Goal: Task Accomplishment & Management: Complete application form

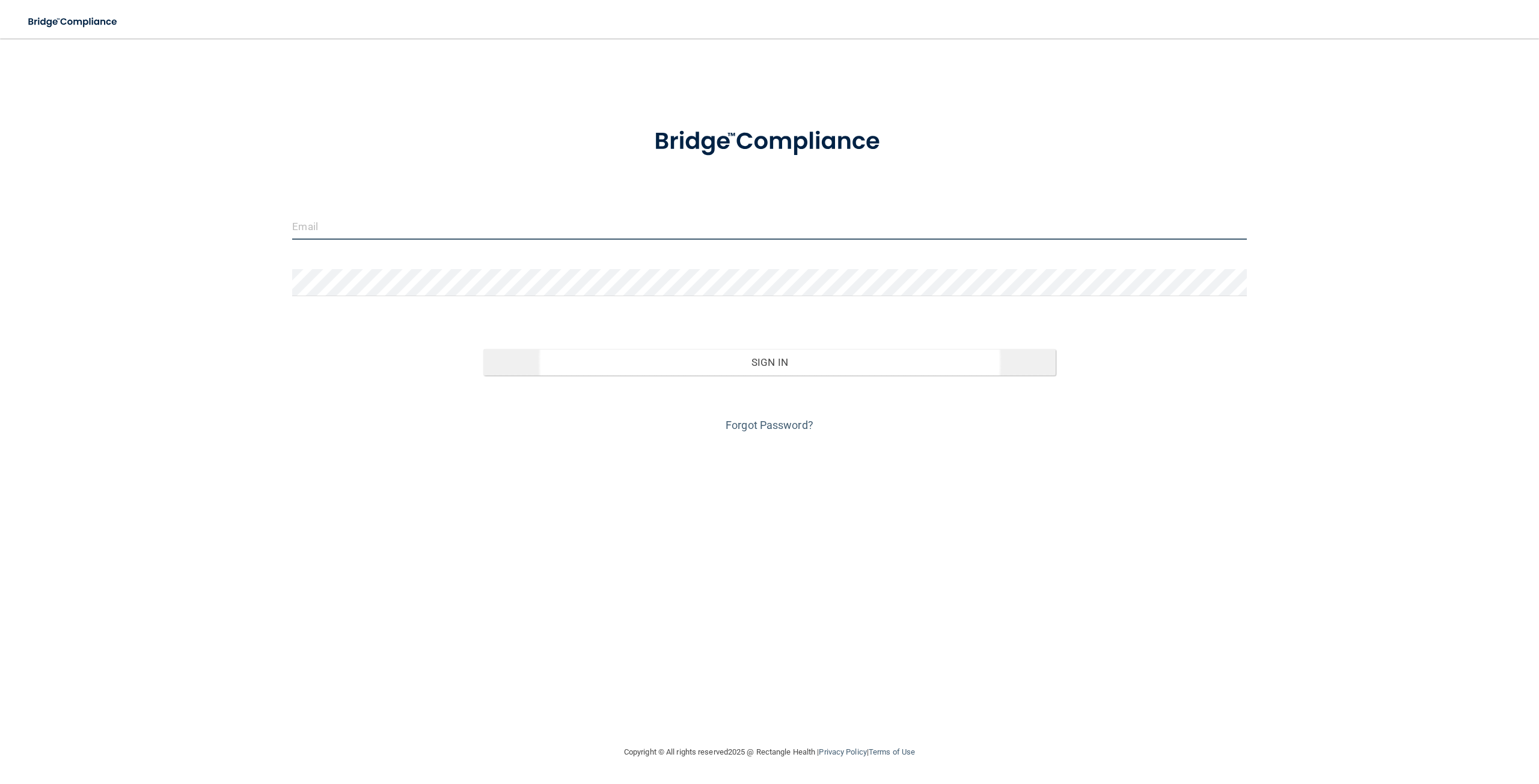
type input "[EMAIL_ADDRESS][DOMAIN_NAME]"
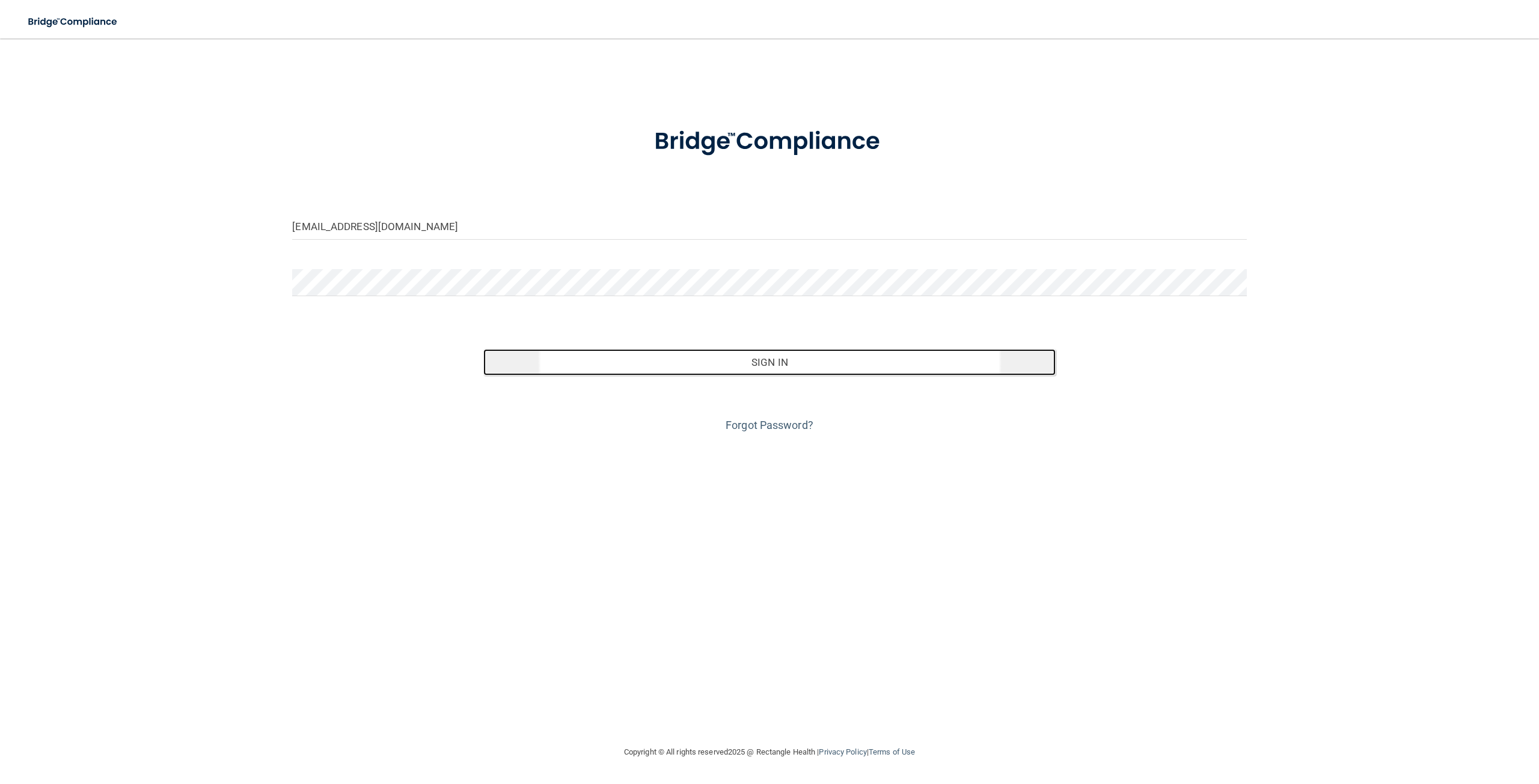
click at [729, 373] on button "Sign In" at bounding box center [769, 362] width 572 height 26
click at [768, 356] on button "Sign In" at bounding box center [769, 362] width 572 height 26
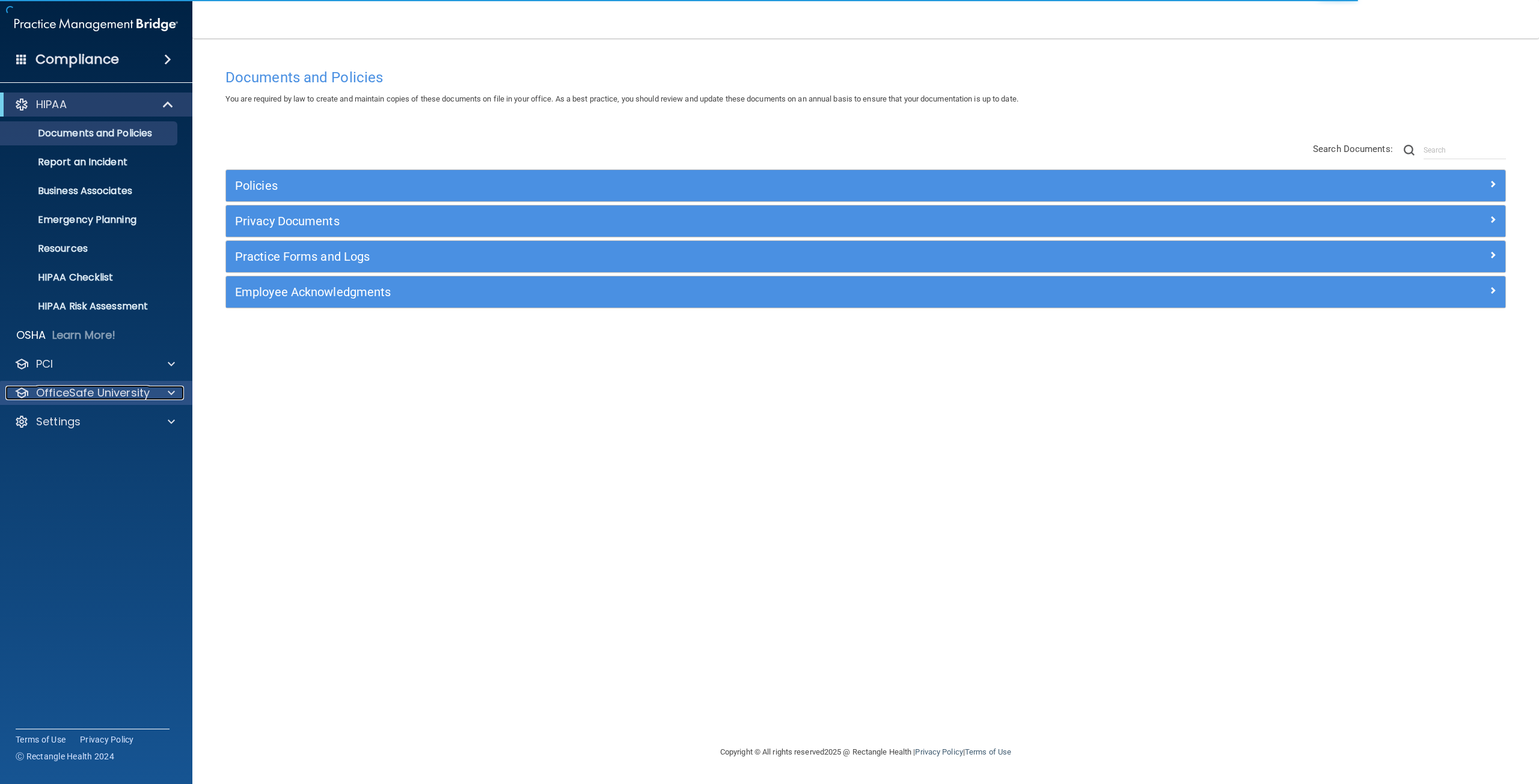
click at [113, 392] on p "OfficeSafe University" at bounding box center [93, 392] width 114 height 15
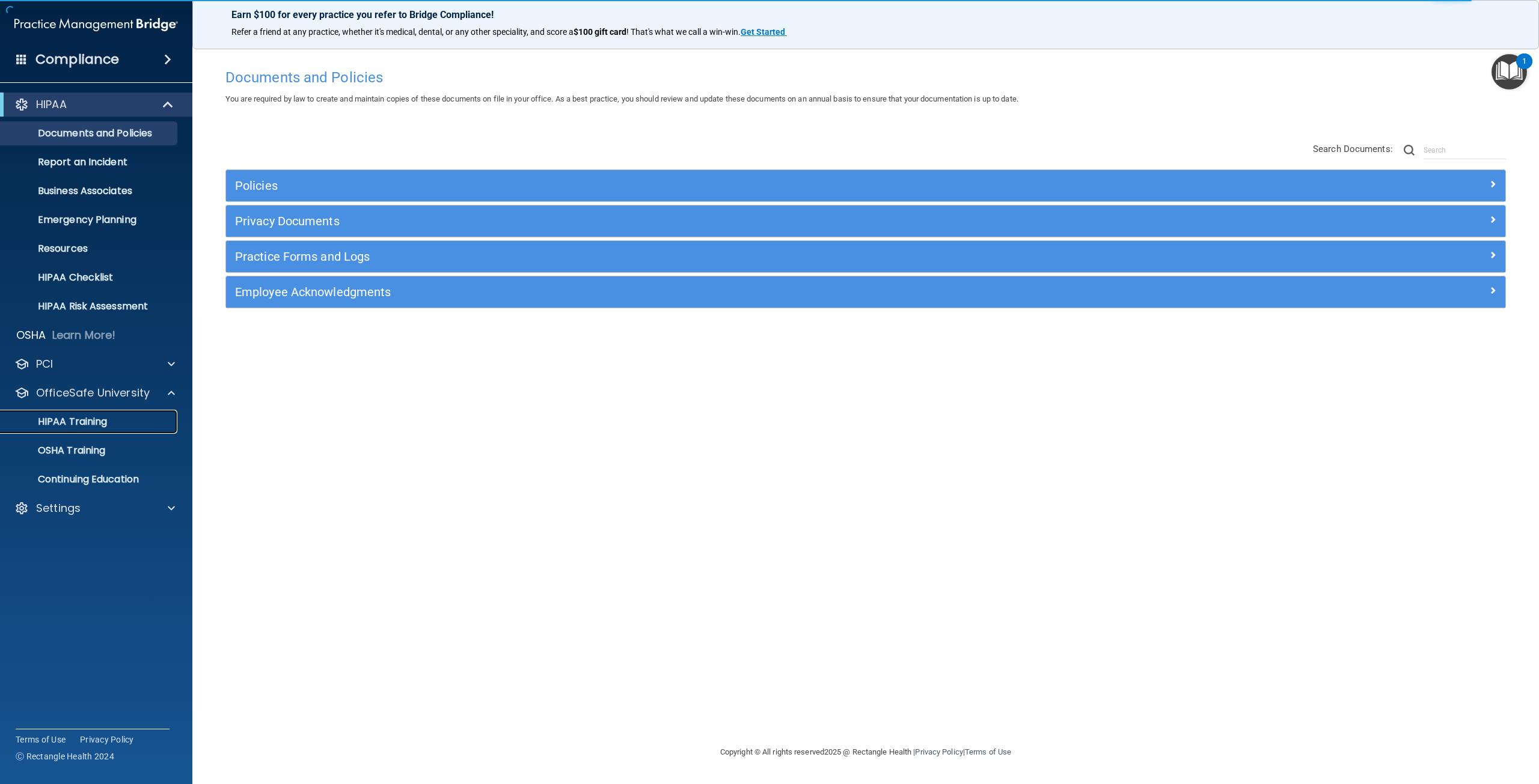
click at [108, 421] on div "HIPAA Training" at bounding box center [89, 422] width 164 height 12
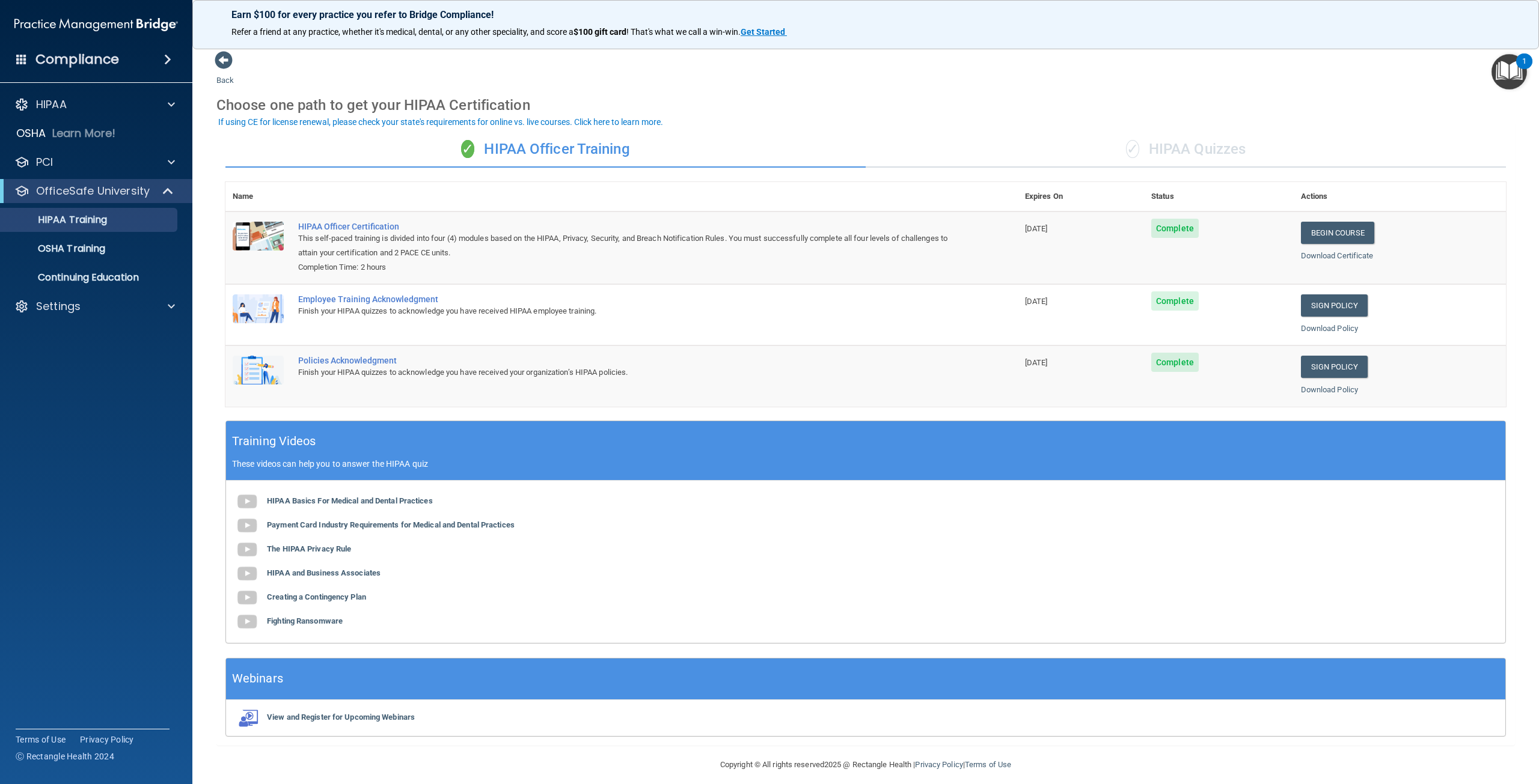
click at [1173, 153] on div "✓ HIPAA Quizzes" at bounding box center [1186, 149] width 640 height 36
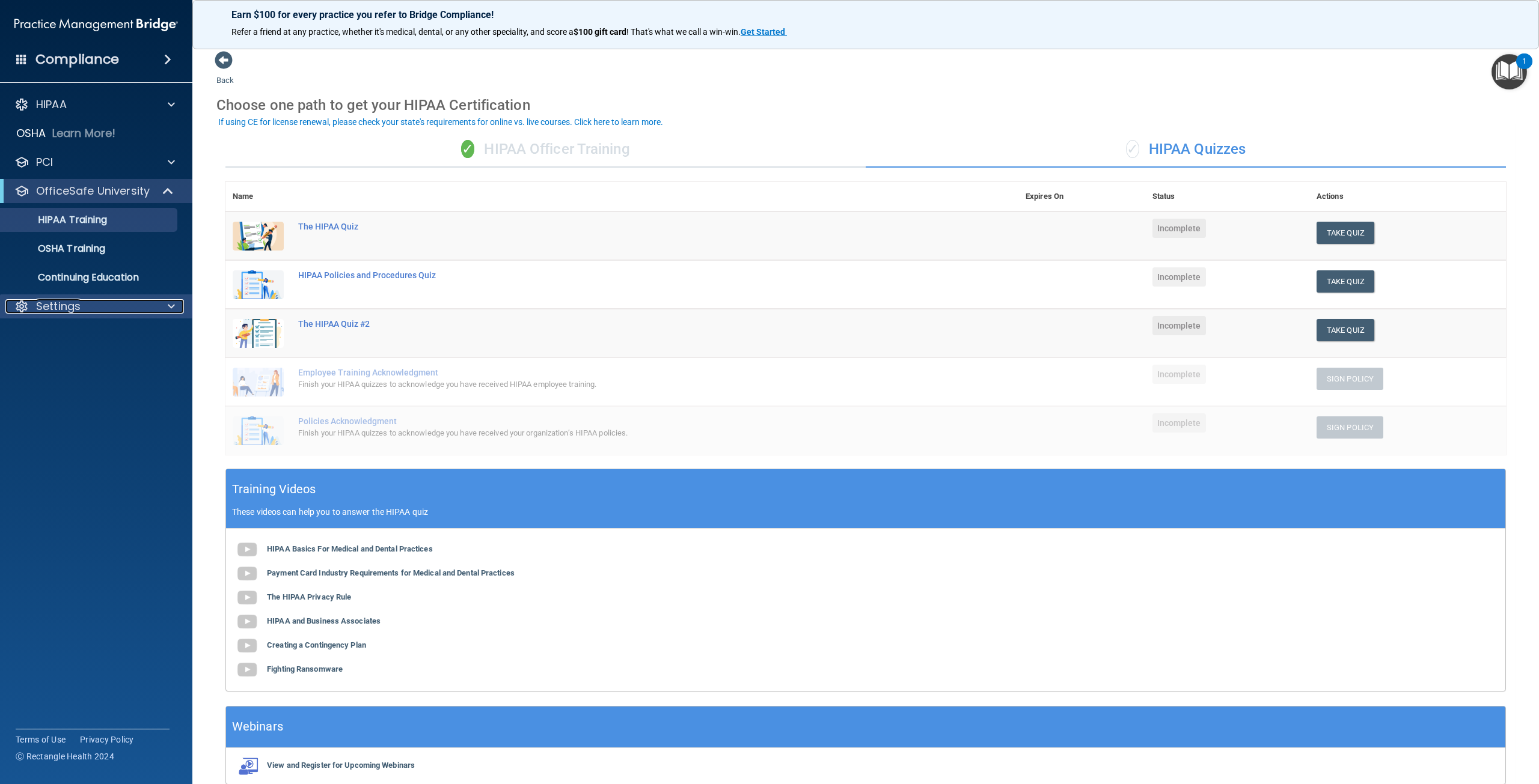
click at [92, 305] on div "Settings" at bounding box center [80, 306] width 149 height 15
click at [83, 373] on link "My Users" at bounding box center [82, 364] width 189 height 25
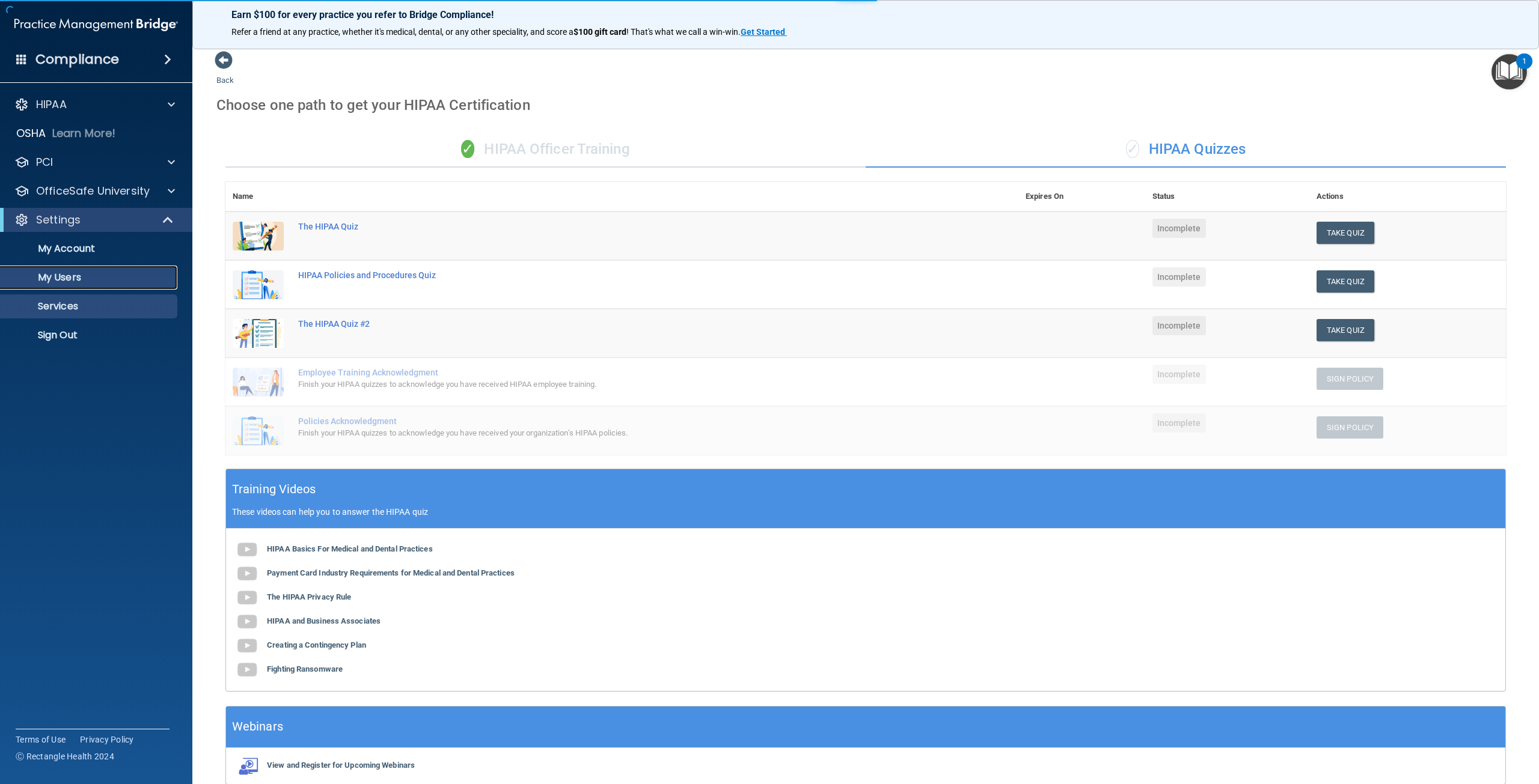
select select "20"
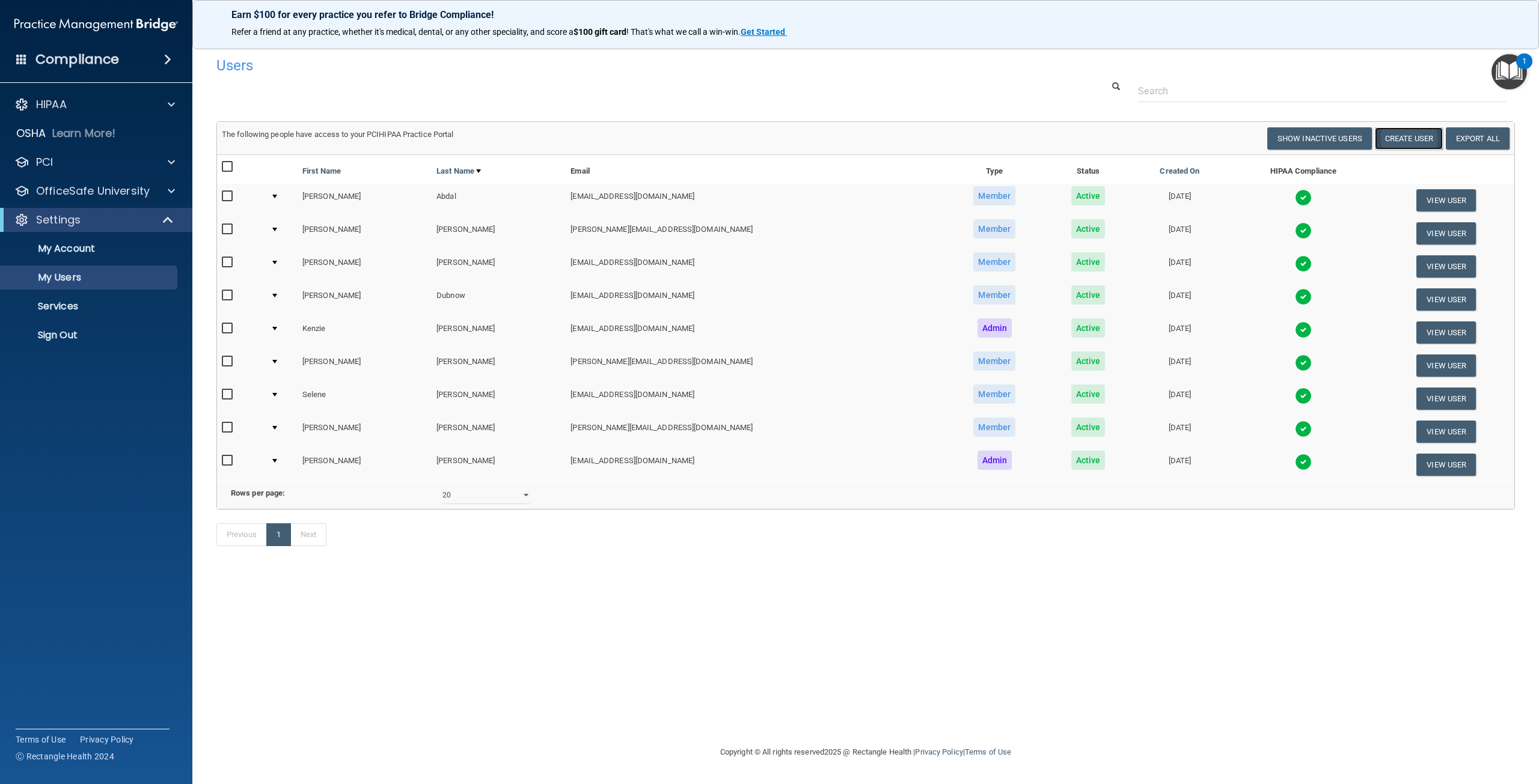
click at [1405, 145] on button "Create User" at bounding box center [1408, 138] width 68 height 23
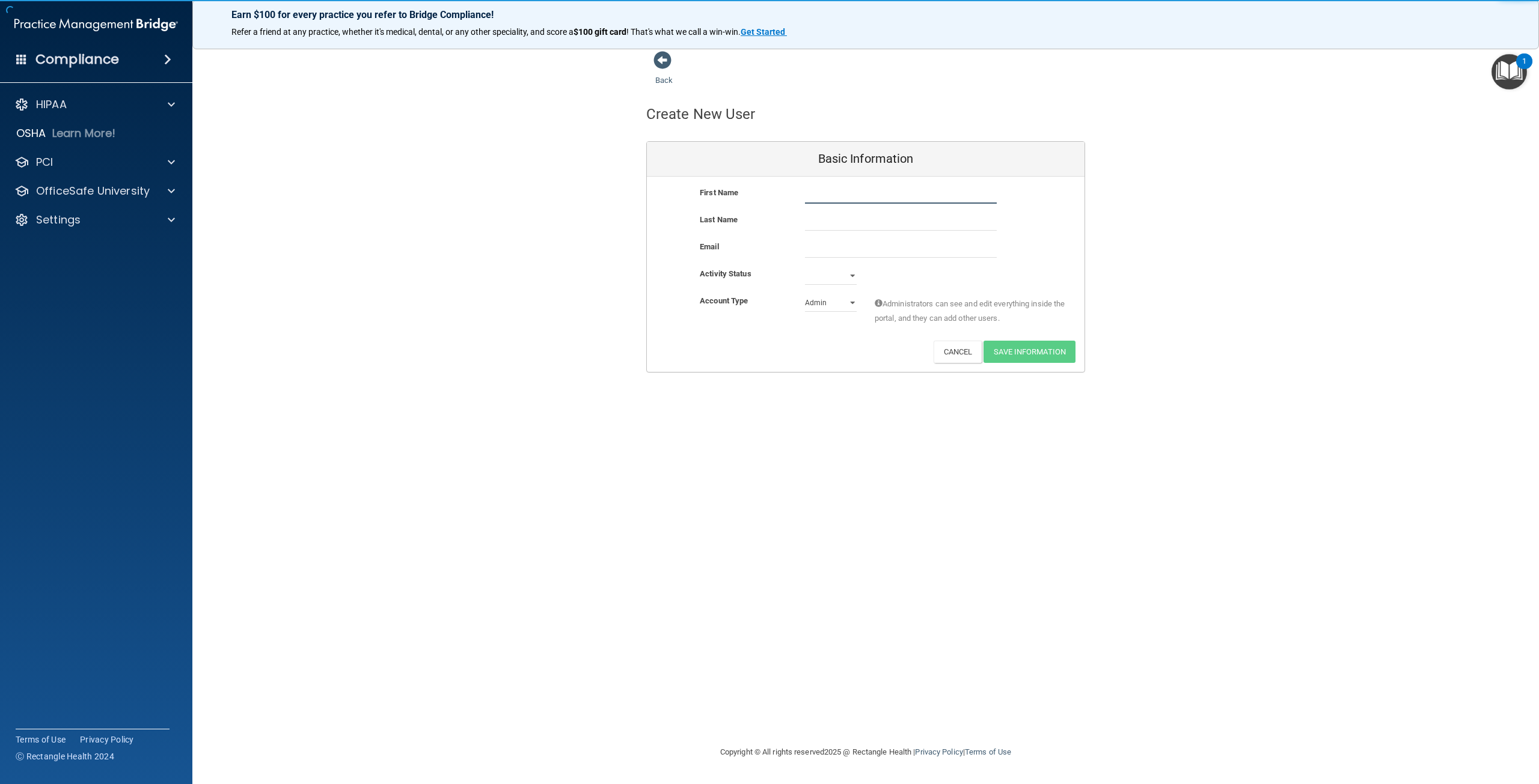
click at [822, 190] on input "text" at bounding box center [900, 194] width 191 height 18
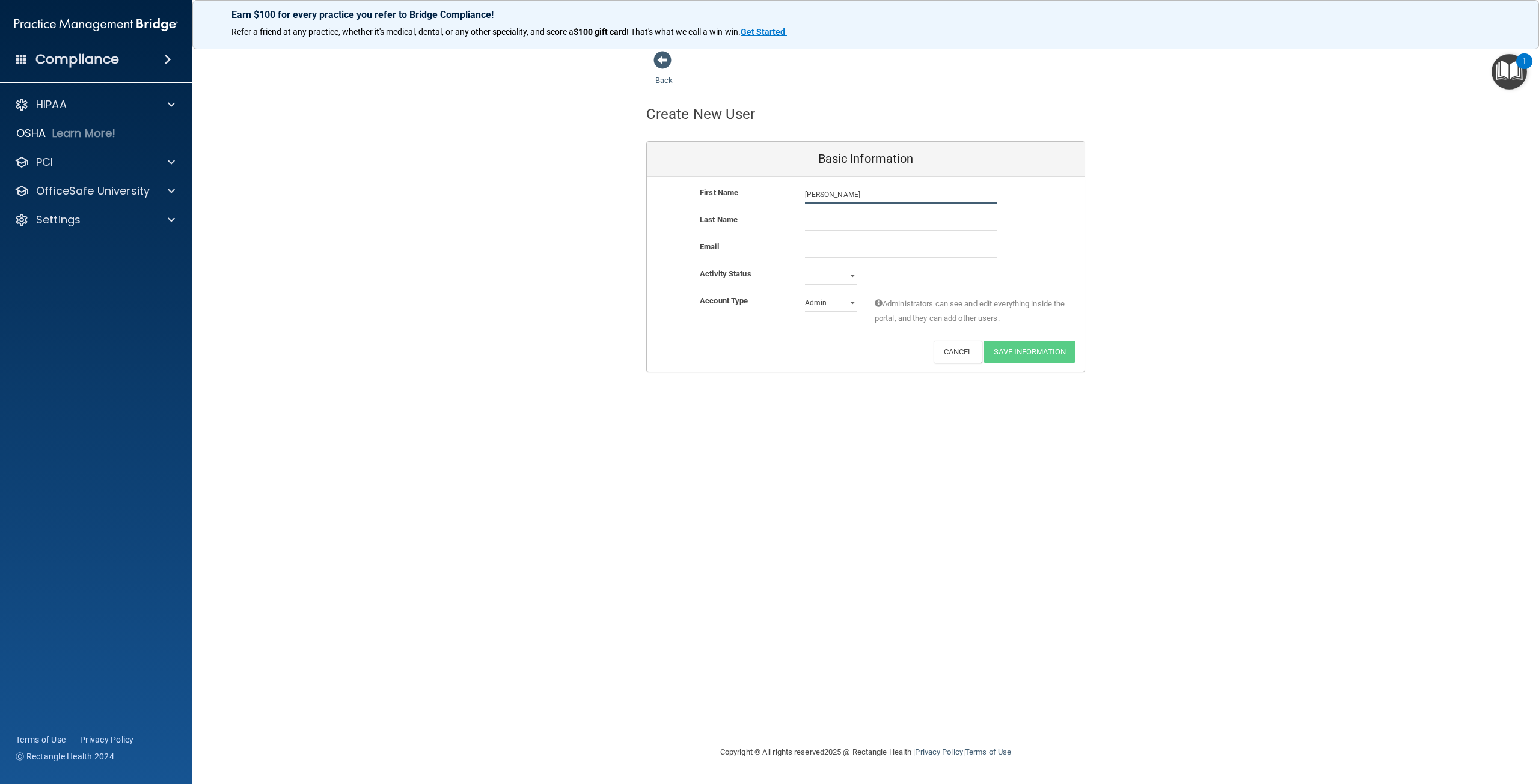
type input "[PERSON_NAME]"
type input "[EMAIL_ADDRESS][DOMAIN_NAME]"
click at [851, 275] on select "Active Inactive" at bounding box center [830, 276] width 52 height 18
select select "active"
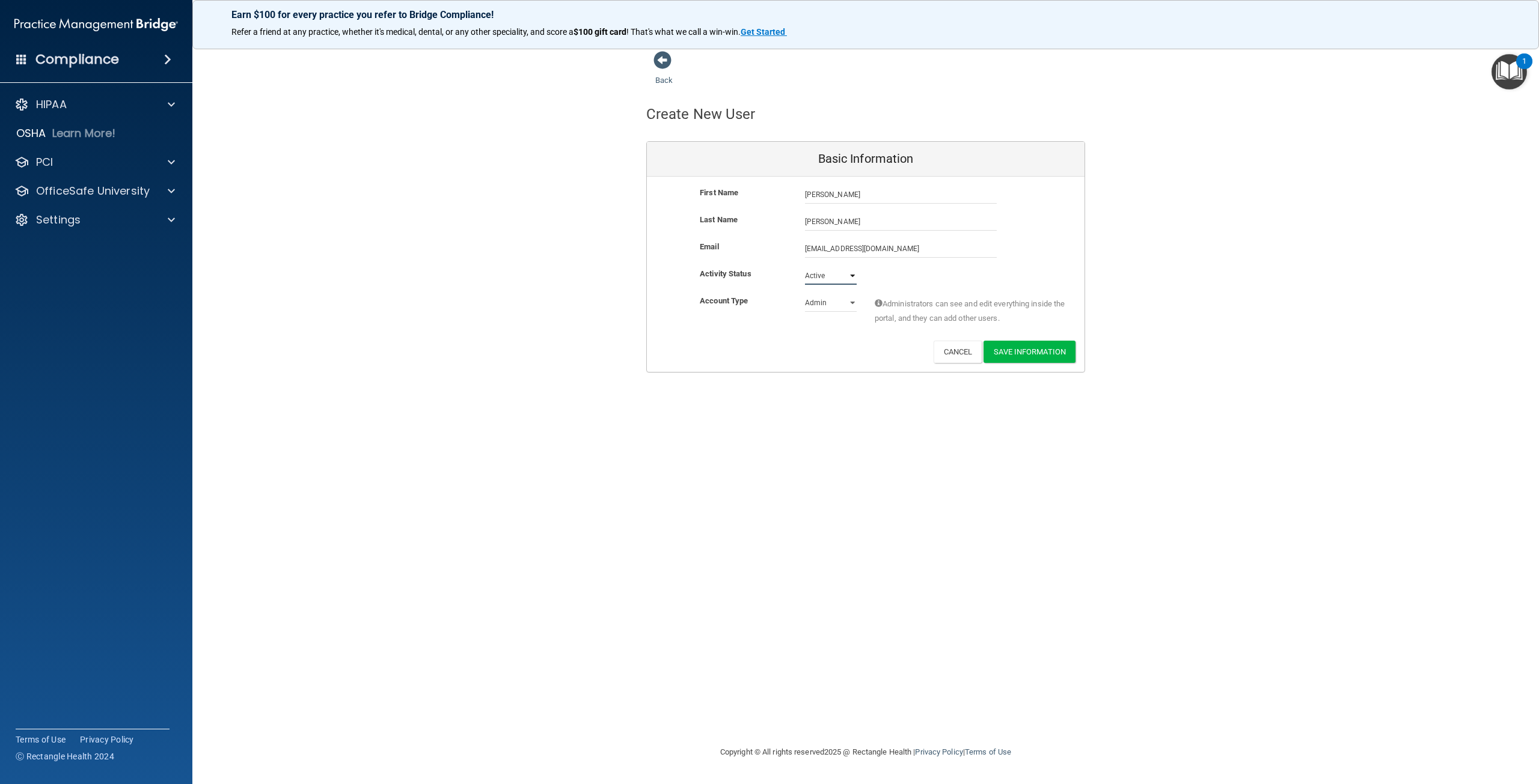
click at [805, 267] on select "Active Inactive" at bounding box center [830, 276] width 52 height 18
click at [851, 302] on select "Admin Member" at bounding box center [830, 303] width 52 height 18
select select "practice_member"
click at [805, 294] on select "Admin Member" at bounding box center [830, 303] width 52 height 18
click at [1038, 354] on button "Save Information" at bounding box center [1030, 351] width 92 height 23
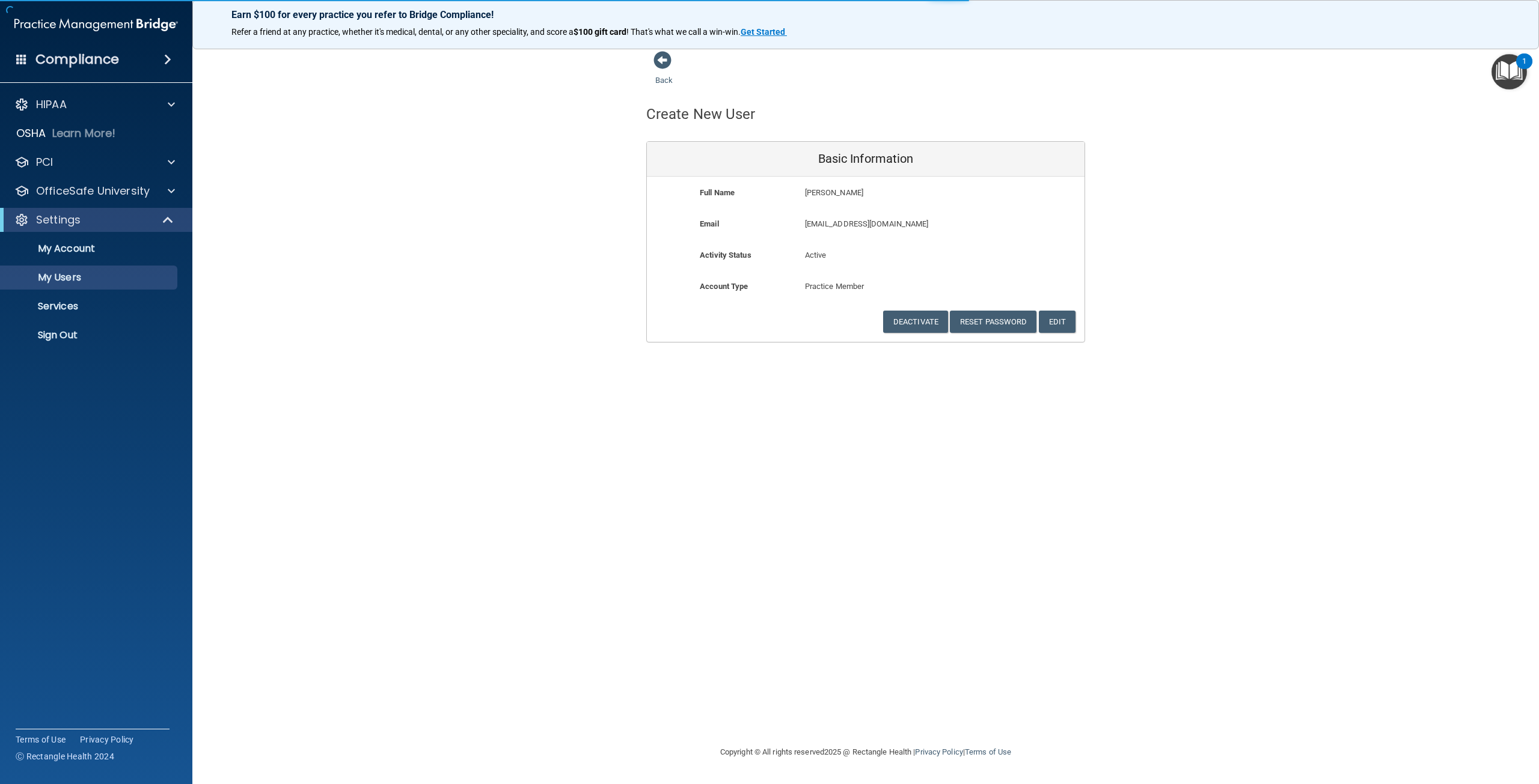
select select "20"
